Goal: Check status: Check status

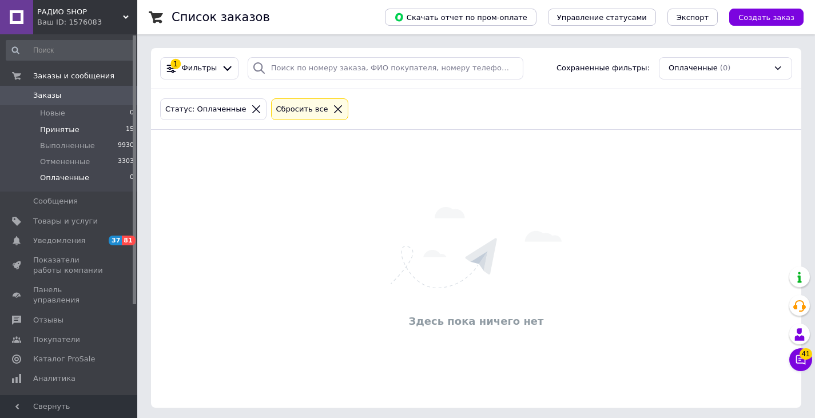
click at [73, 132] on span "Принятые" at bounding box center [59, 130] width 39 height 10
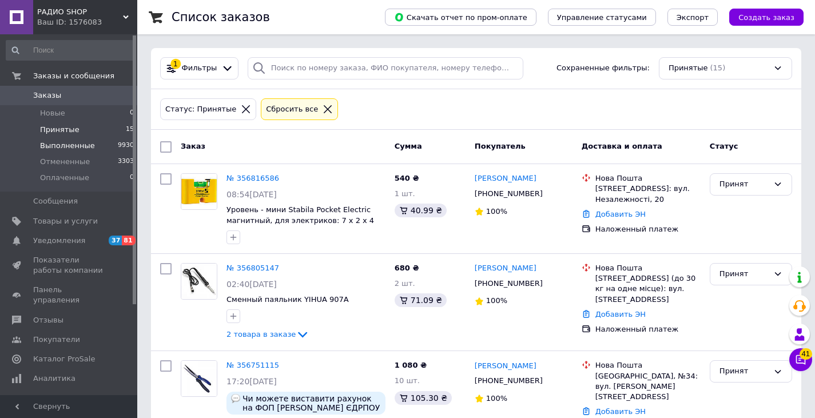
click at [69, 143] on span "Выполненные" at bounding box center [67, 146] width 55 height 10
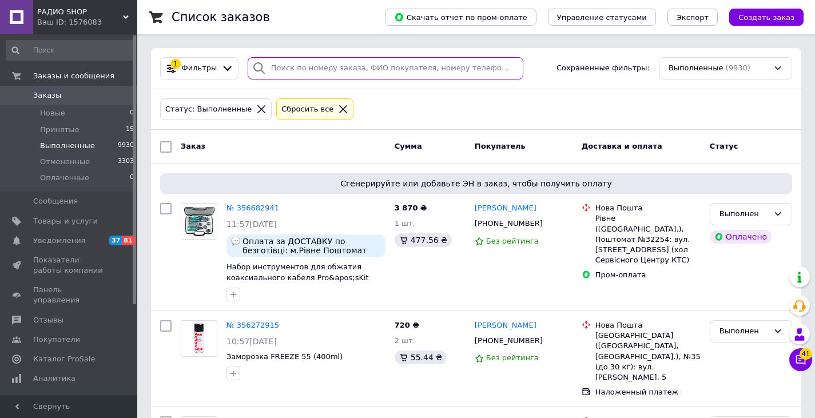
click at [331, 69] on input "search" at bounding box center [386, 68] width 276 height 22
paste input "354880133"
type input "354880133"
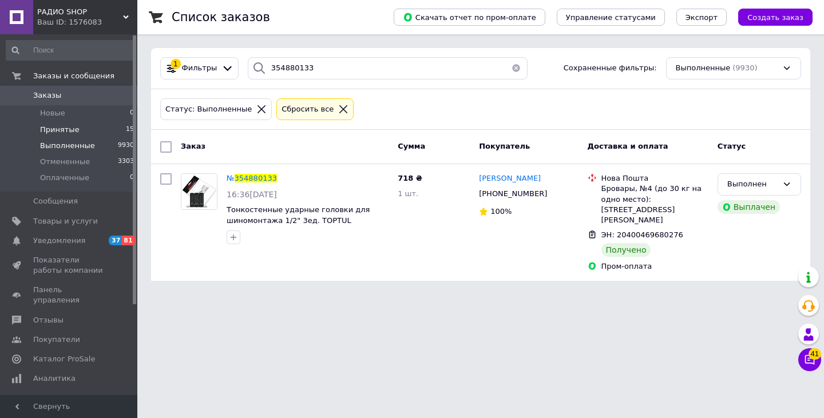
click at [72, 127] on span "Принятые" at bounding box center [59, 130] width 39 height 10
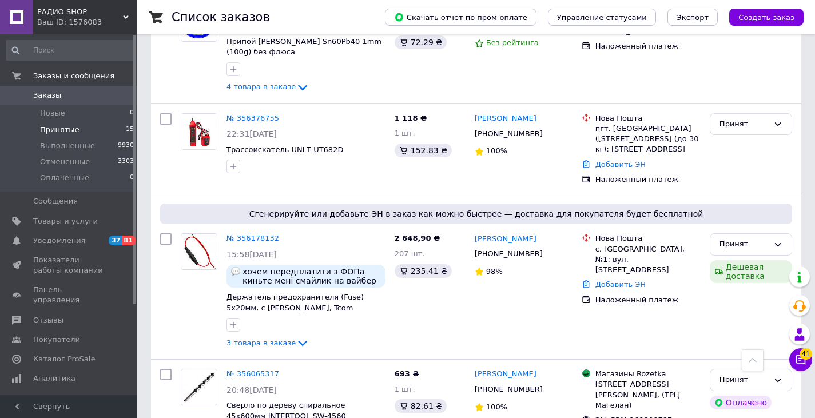
scroll to position [1429, 0]
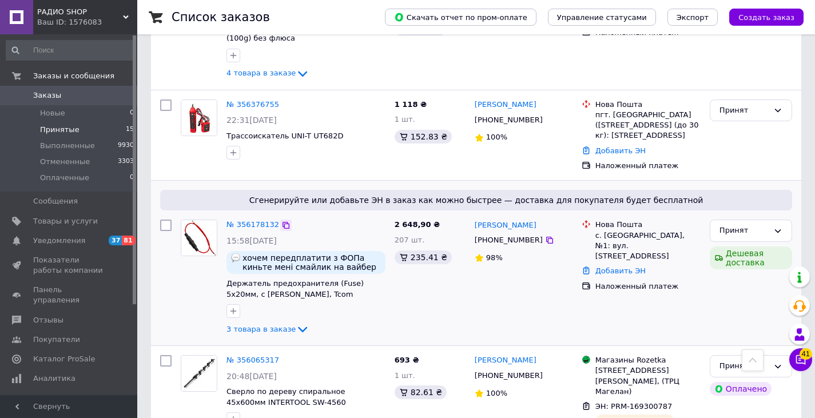
click at [283, 222] on icon at bounding box center [286, 225] width 7 height 7
click at [283, 358] on icon at bounding box center [286, 361] width 7 height 7
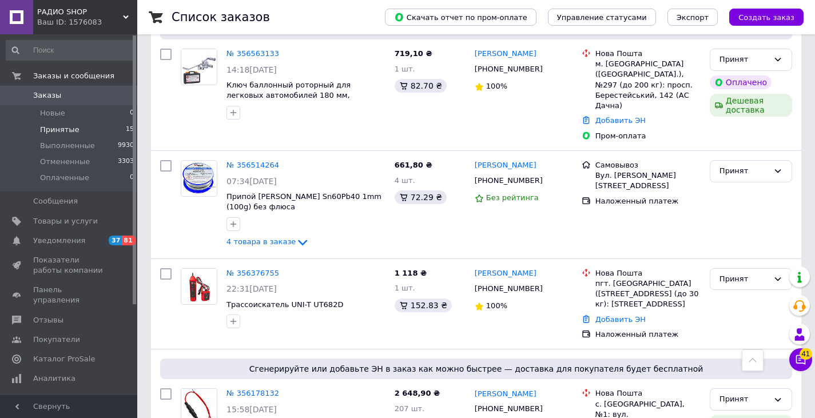
scroll to position [1260, 0]
click at [281, 269] on icon at bounding box center [285, 273] width 9 height 9
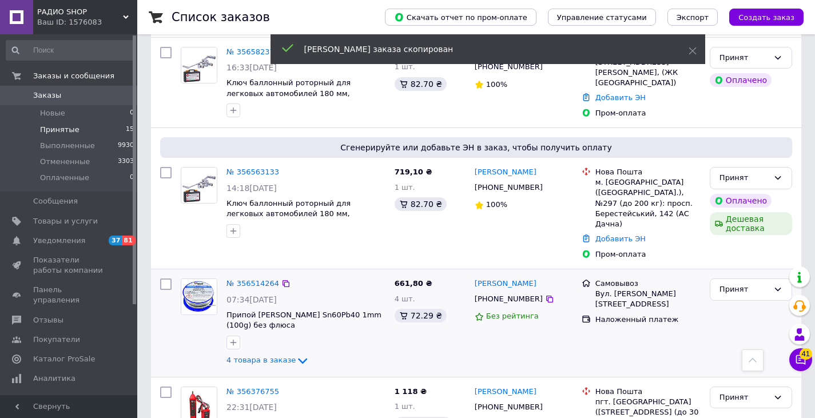
scroll to position [1118, 0]
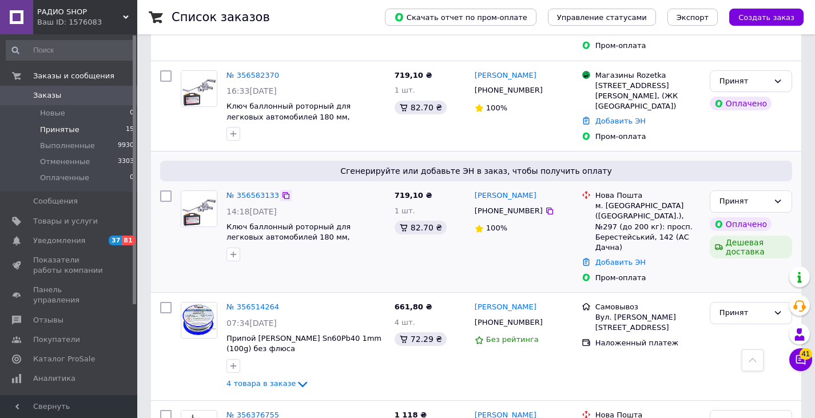
click at [283, 192] on icon at bounding box center [286, 195] width 7 height 7
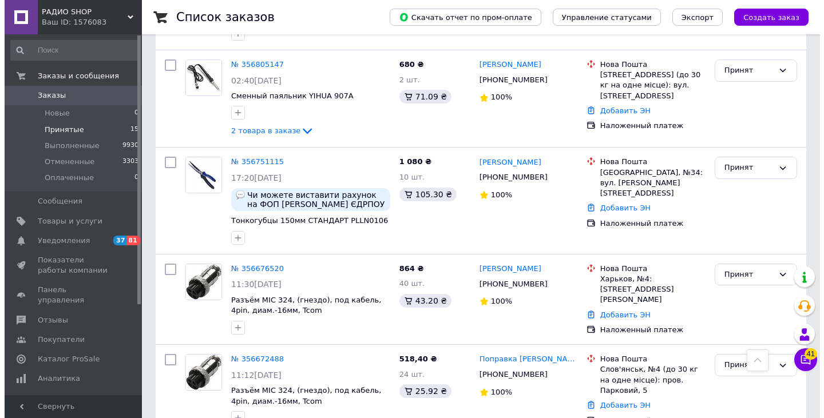
scroll to position [0, 0]
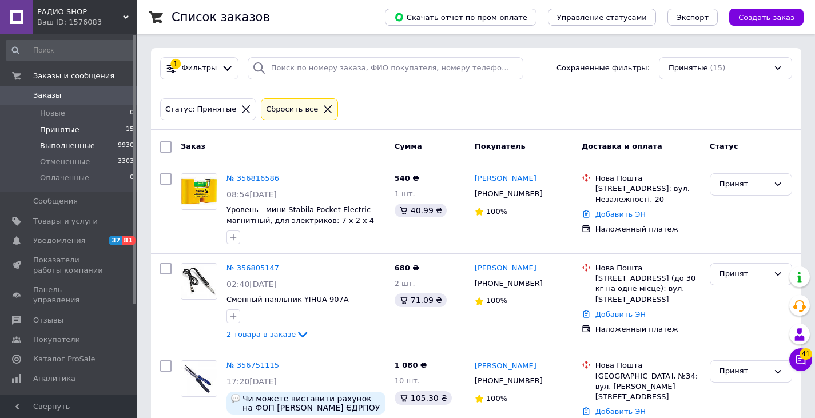
click at [85, 144] on span "Выполненные" at bounding box center [67, 146] width 55 height 10
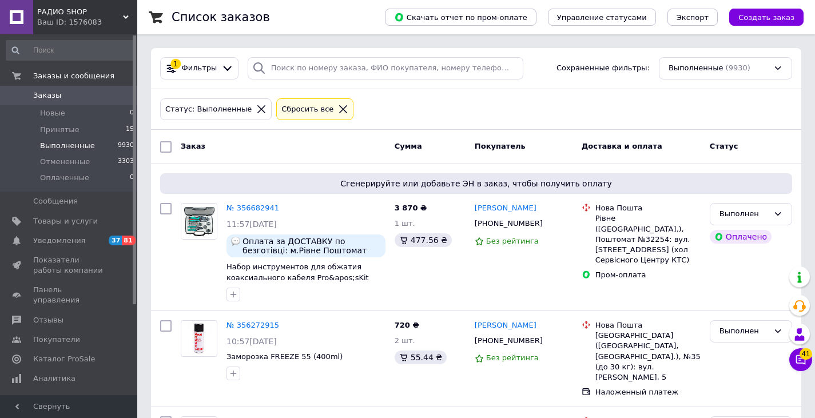
click at [310, 55] on div "1 Фильтры Сохраненные фильтры: Выполненные (9930)" at bounding box center [476, 68] width 650 height 41
click at [300, 69] on input "search" at bounding box center [386, 68] width 276 height 22
paste input "354133684"
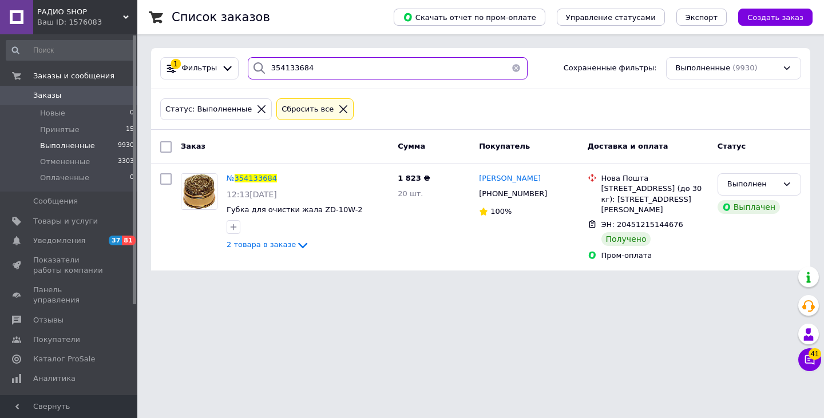
drag, startPoint x: 323, startPoint y: 71, endPoint x: 244, endPoint y: 82, distance: 80.3
click at [244, 82] on div "1 Фильтры 354133684 Сохраненные фильтры: Выполненные (9930)" at bounding box center [480, 68] width 659 height 41
paste input "354703156"
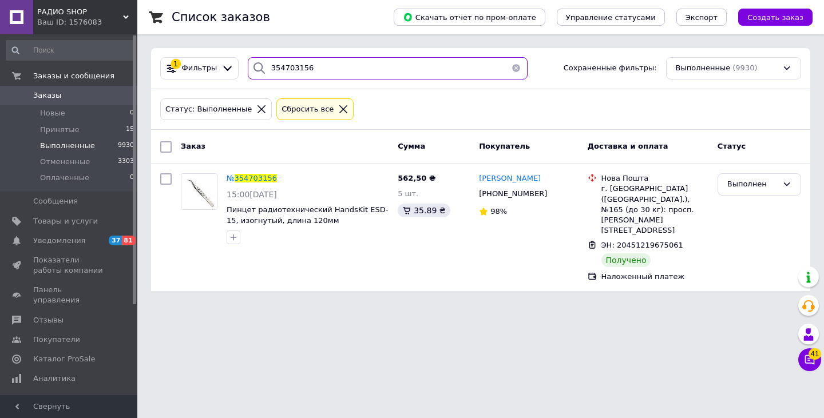
type input "354703156"
